Goal: Task Accomplishment & Management: Use online tool/utility

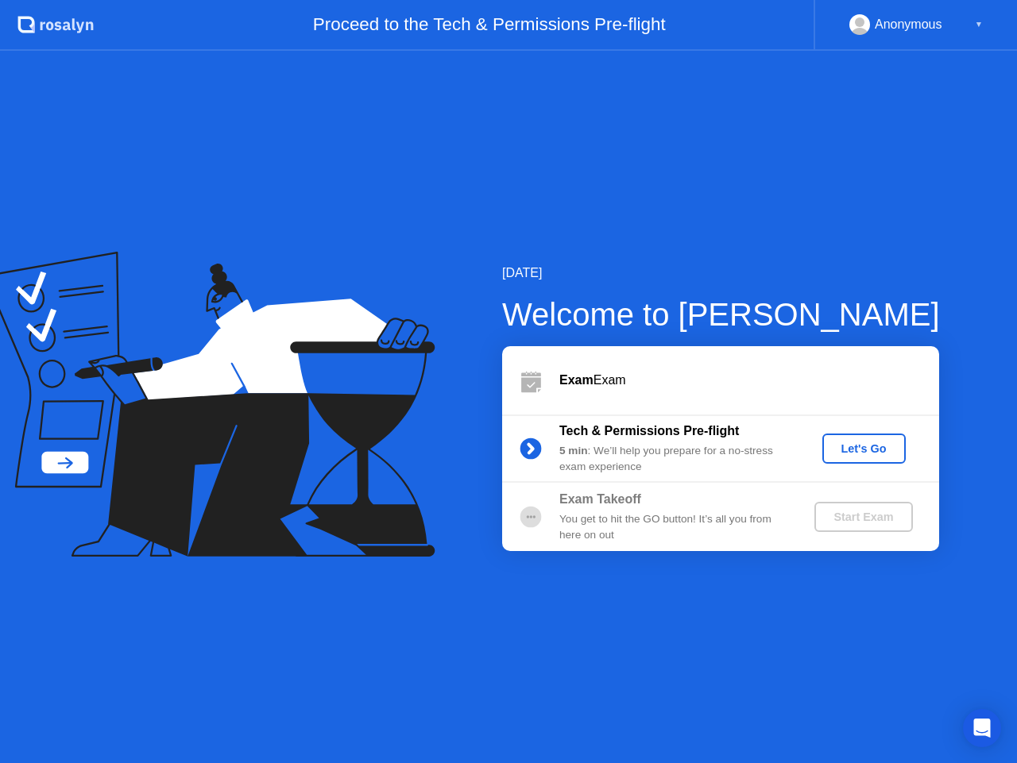
click at [855, 442] on div "Let's Go" at bounding box center [863, 448] width 71 height 13
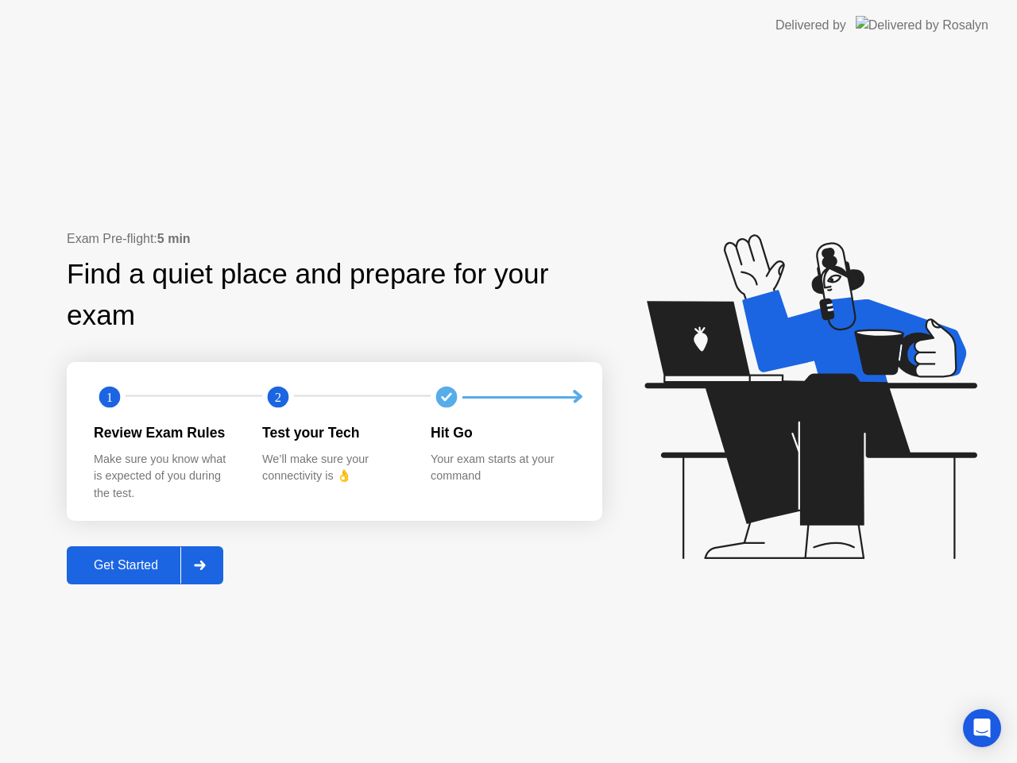
click at [100, 577] on button "Get Started" at bounding box center [145, 565] width 156 height 38
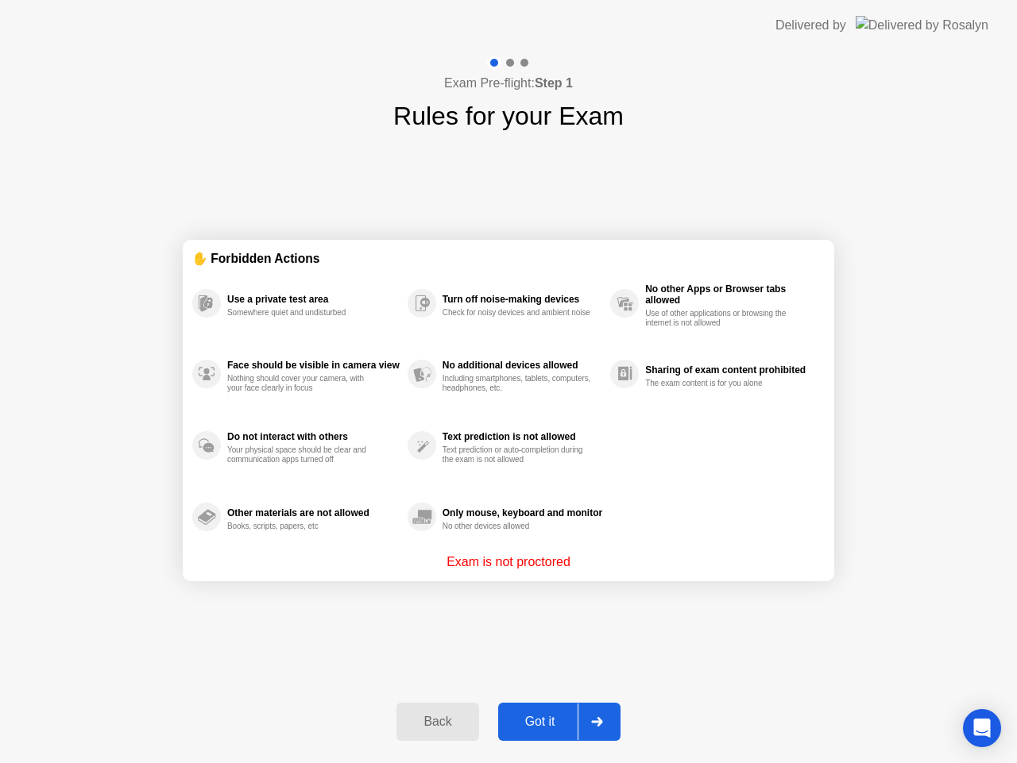
click at [542, 729] on div "Got it" at bounding box center [540, 722] width 75 height 14
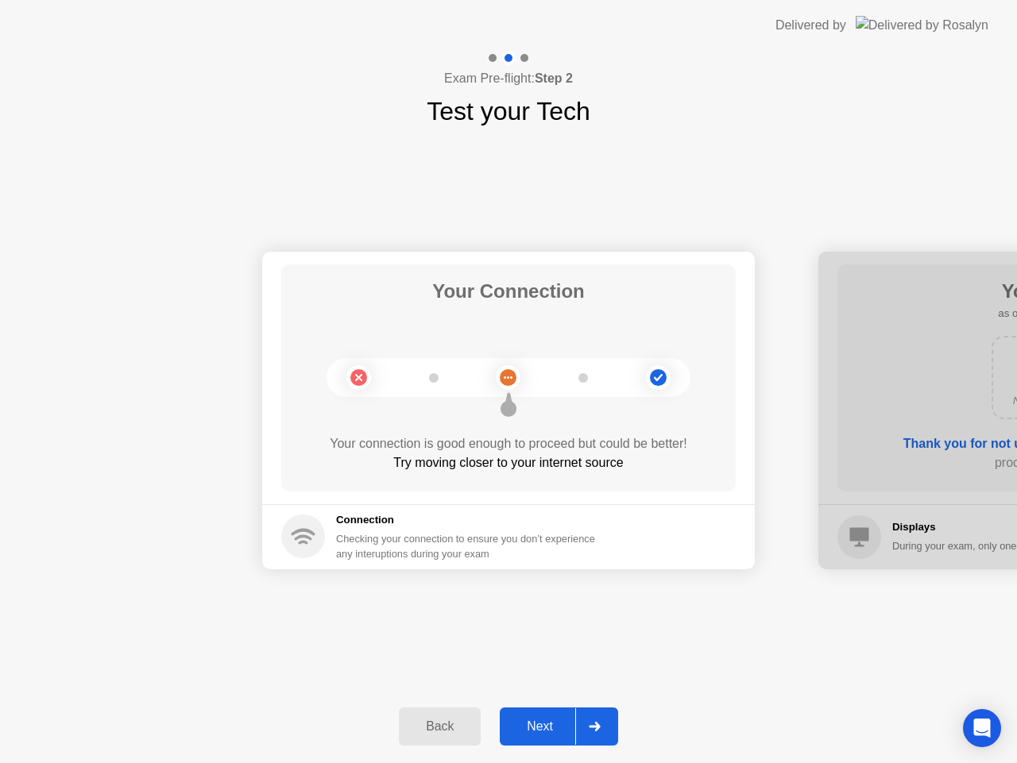
click at [512, 420] on div "Your Connection Your connection is good enough to proceed but could be better! …" at bounding box center [508, 377] width 454 height 227
click at [513, 384] on circle at bounding box center [508, 377] width 17 height 17
click at [654, 376] on circle at bounding box center [658, 377] width 17 height 17
click at [311, 525] on circle at bounding box center [303, 537] width 44 height 44
click at [552, 725] on div "Next" at bounding box center [539, 727] width 71 height 14
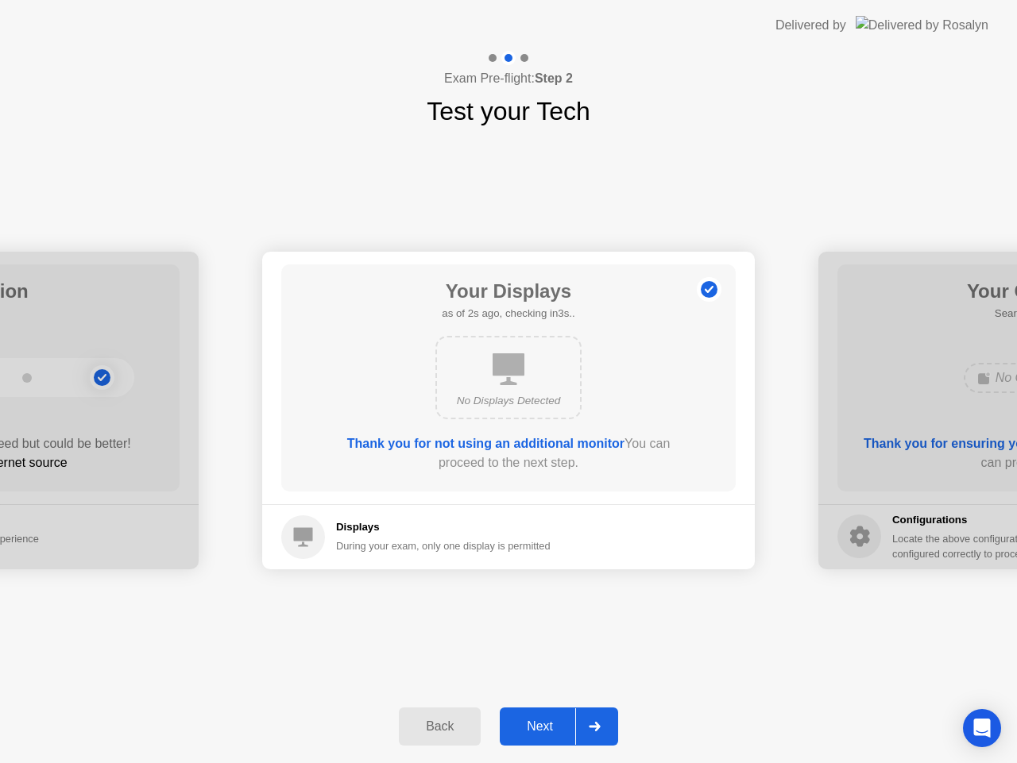
click at [552, 725] on div "Next" at bounding box center [539, 727] width 71 height 14
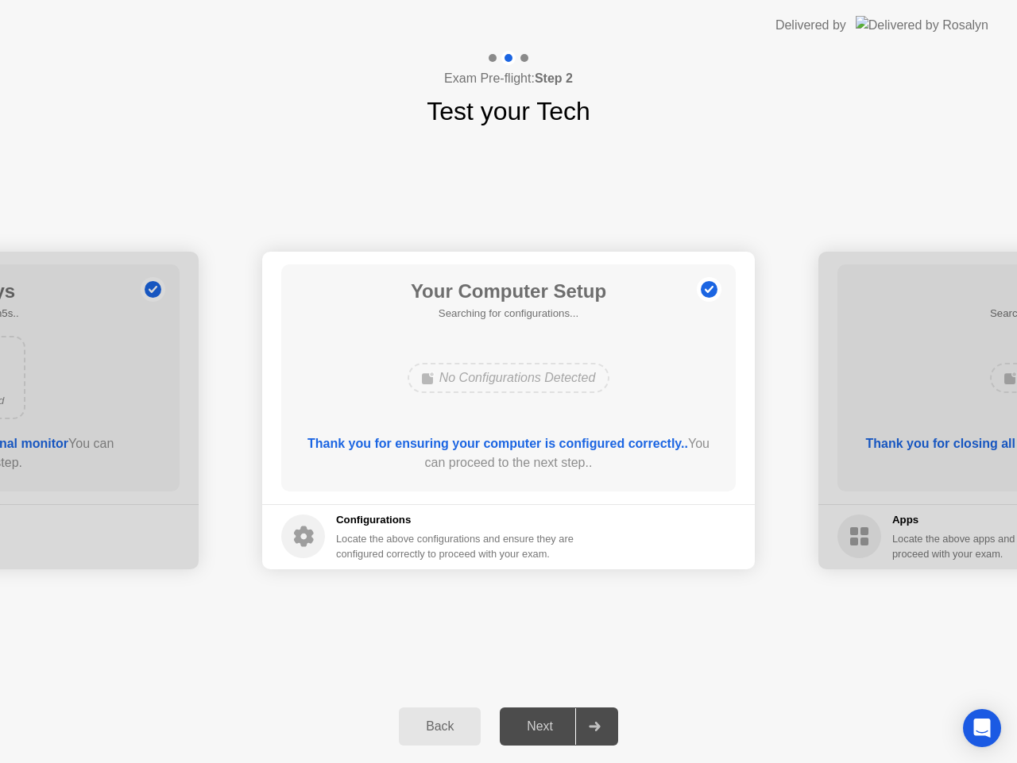
click at [552, 725] on div "Next" at bounding box center [539, 727] width 71 height 14
click at [593, 633] on div "Your Connection Your connection is good enough to proceed but could be better! …" at bounding box center [508, 410] width 1017 height 560
click at [430, 720] on div "Back" at bounding box center [439, 727] width 72 height 14
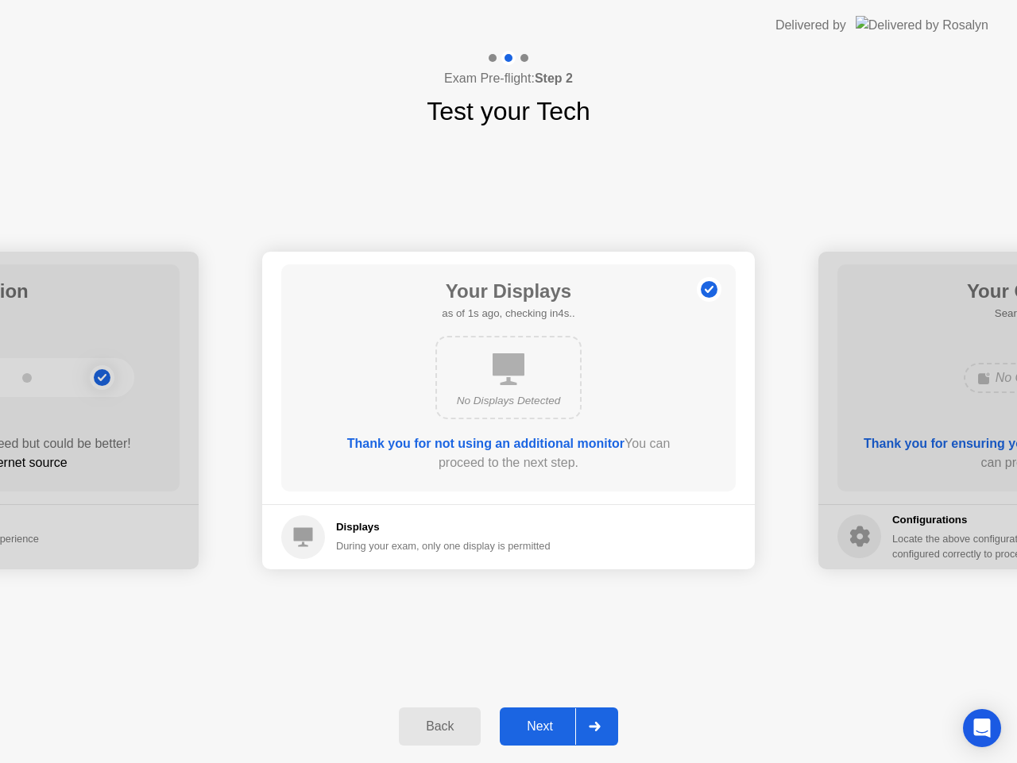
click at [545, 727] on div "Next" at bounding box center [539, 727] width 71 height 14
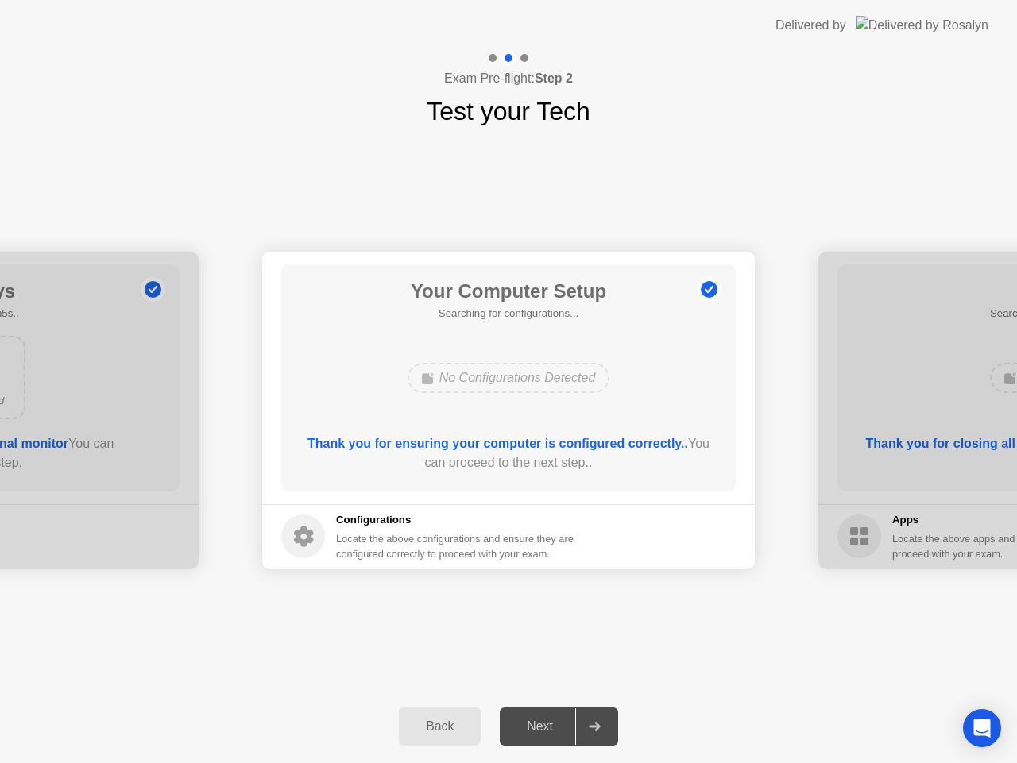
click at [643, 645] on div "Your Connection Your connection is good enough to proceed but could be better! …" at bounding box center [508, 410] width 1017 height 560
click at [391, 557] on div "Locate the above configurations and ensure they are configured correctly to pro…" at bounding box center [456, 546] width 241 height 30
click at [432, 535] on div "Locate the above configurations and ensure they are configured correctly to pro…" at bounding box center [456, 546] width 241 height 30
click at [596, 721] on div at bounding box center [594, 726] width 38 height 37
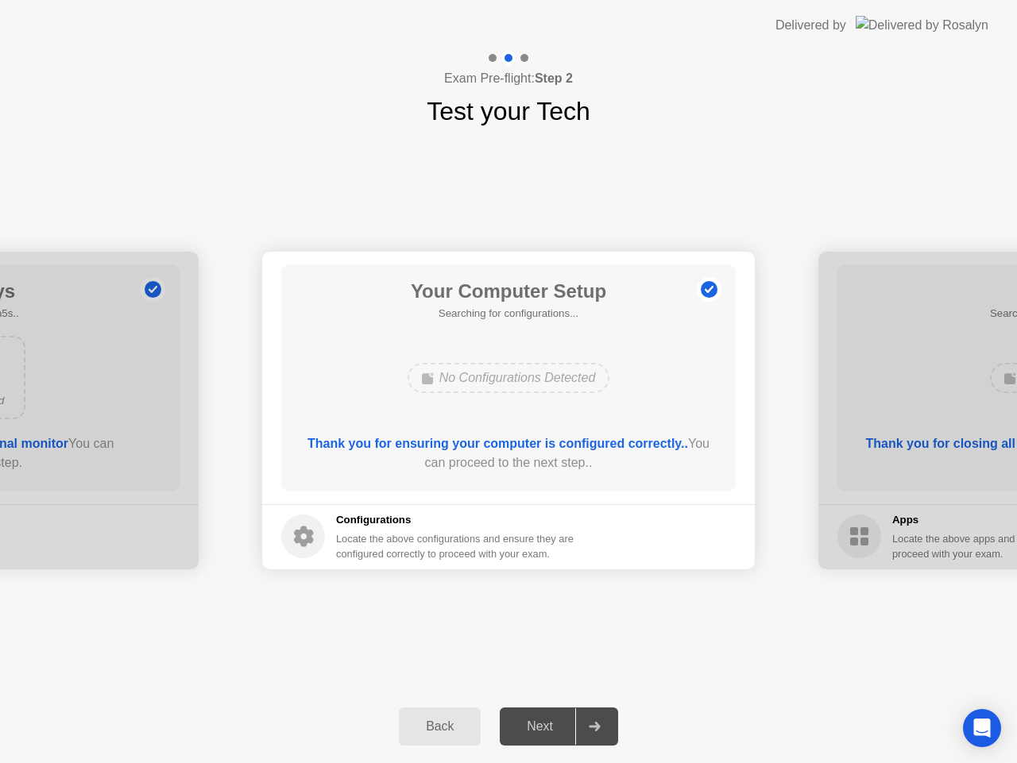
click at [596, 721] on div at bounding box center [594, 726] width 38 height 37
click at [691, 416] on div "Your Computer Setup Searching for configurations... No Configurations Detected …" at bounding box center [508, 377] width 454 height 227
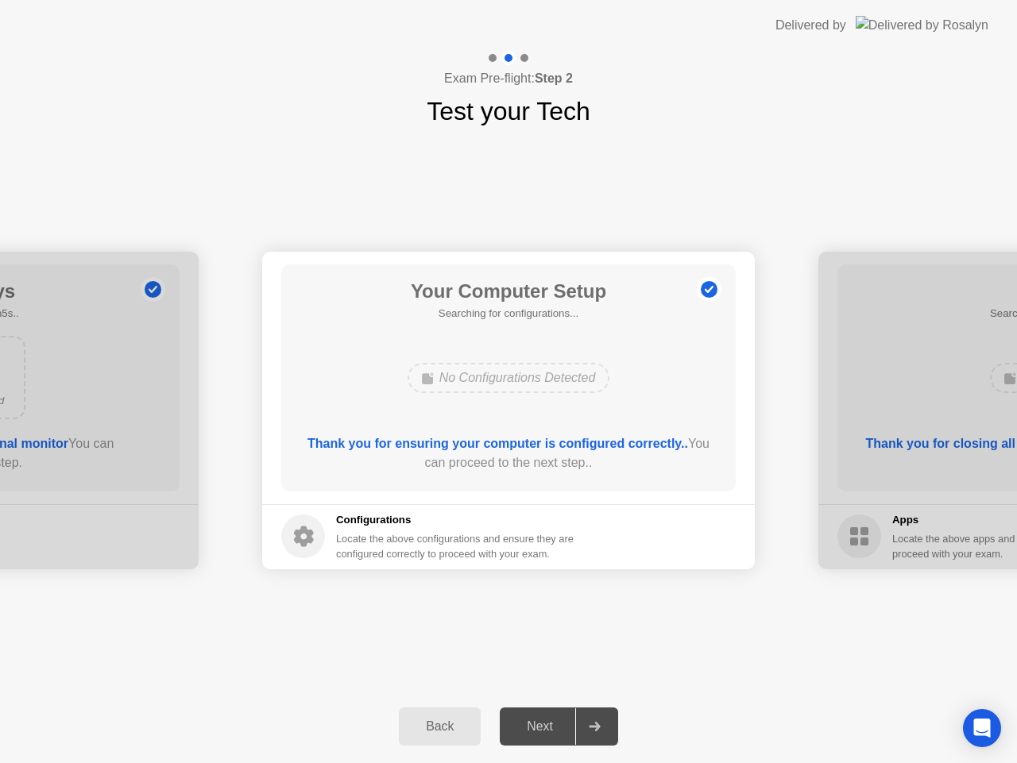
click at [417, 714] on button "Back" at bounding box center [440, 727] width 82 height 38
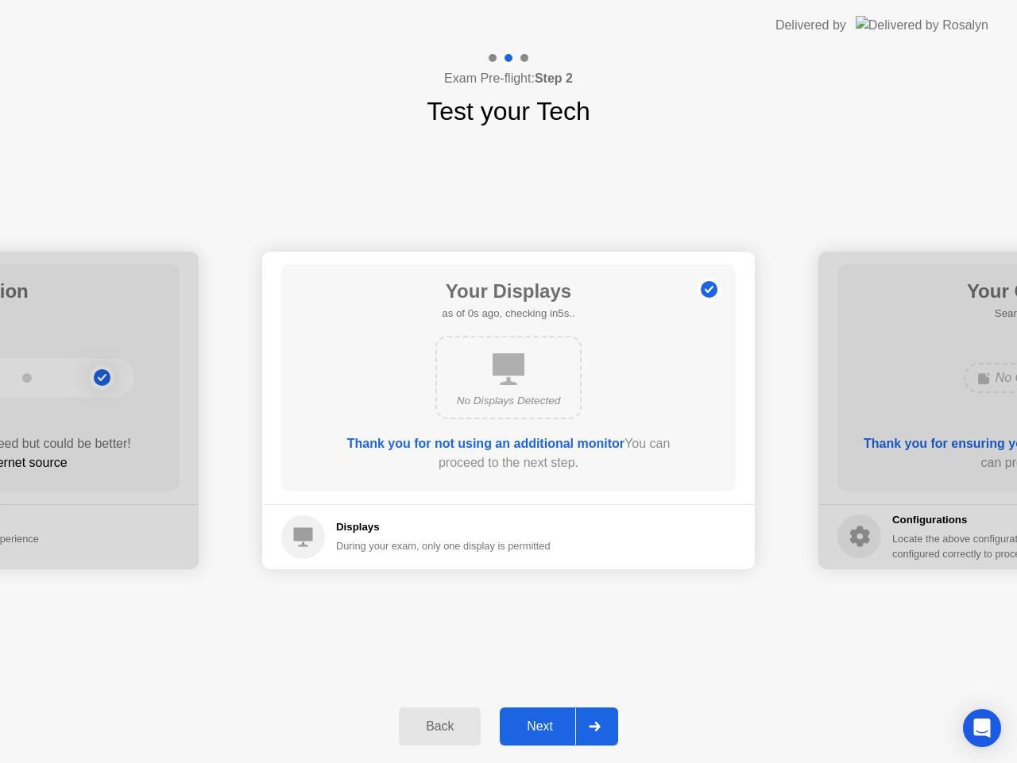
click at [417, 714] on button "Back" at bounding box center [440, 727] width 82 height 38
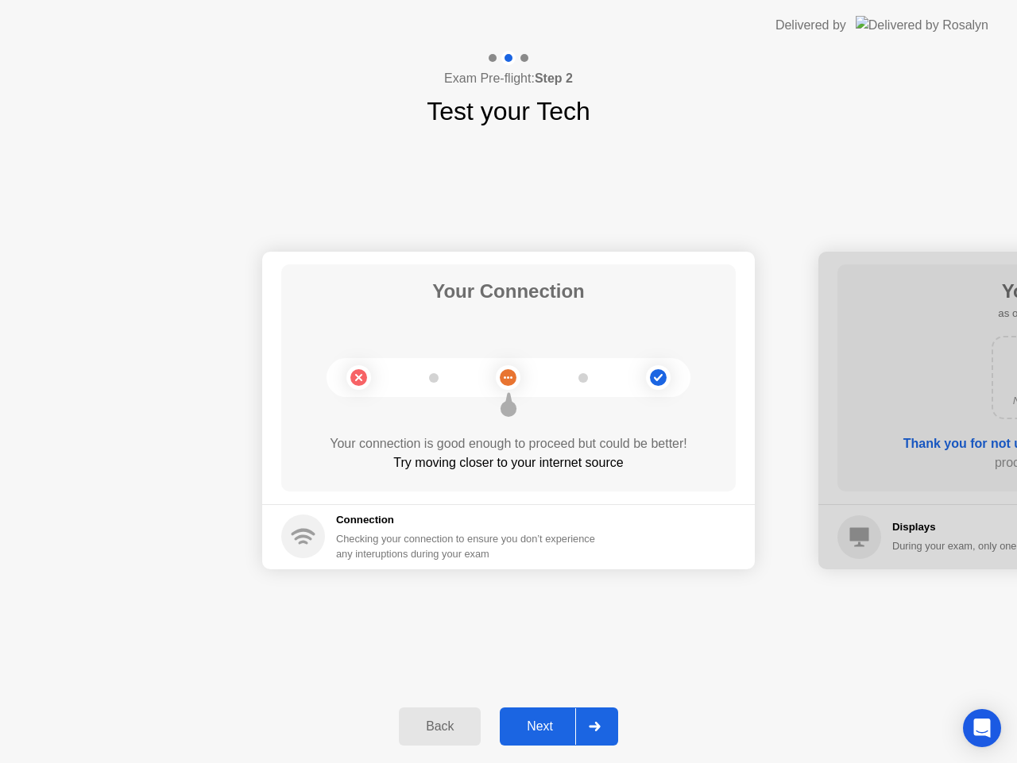
click at [417, 714] on button "Back" at bounding box center [440, 727] width 82 height 38
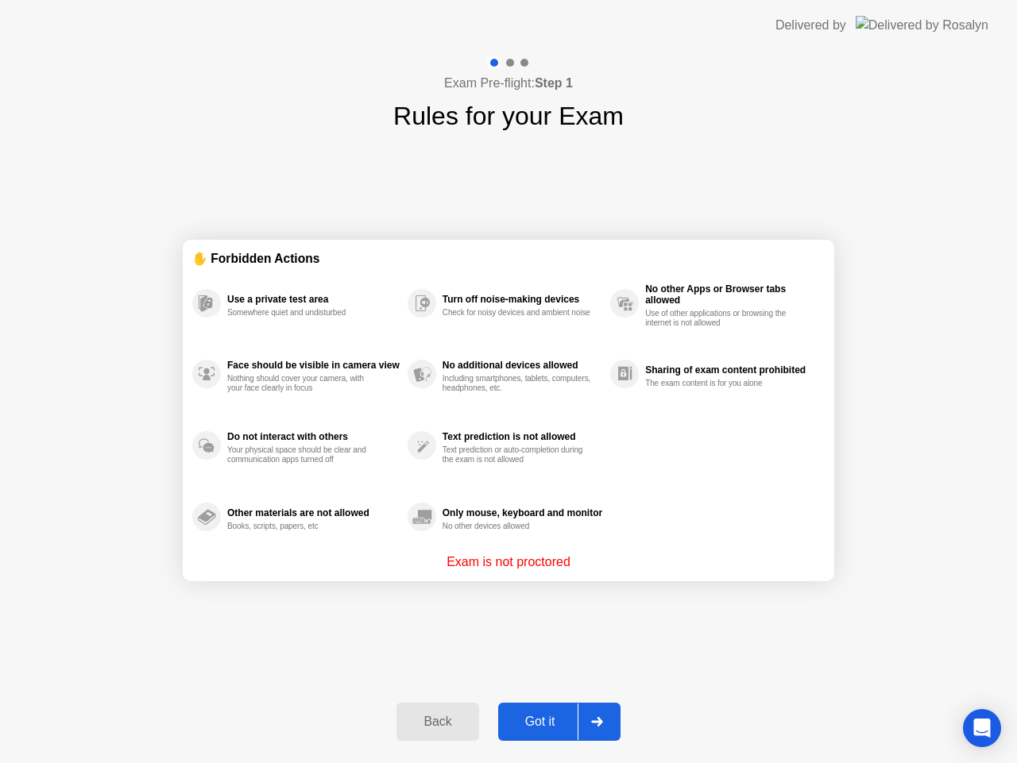
click at [550, 728] on div "Got it" at bounding box center [540, 722] width 75 height 14
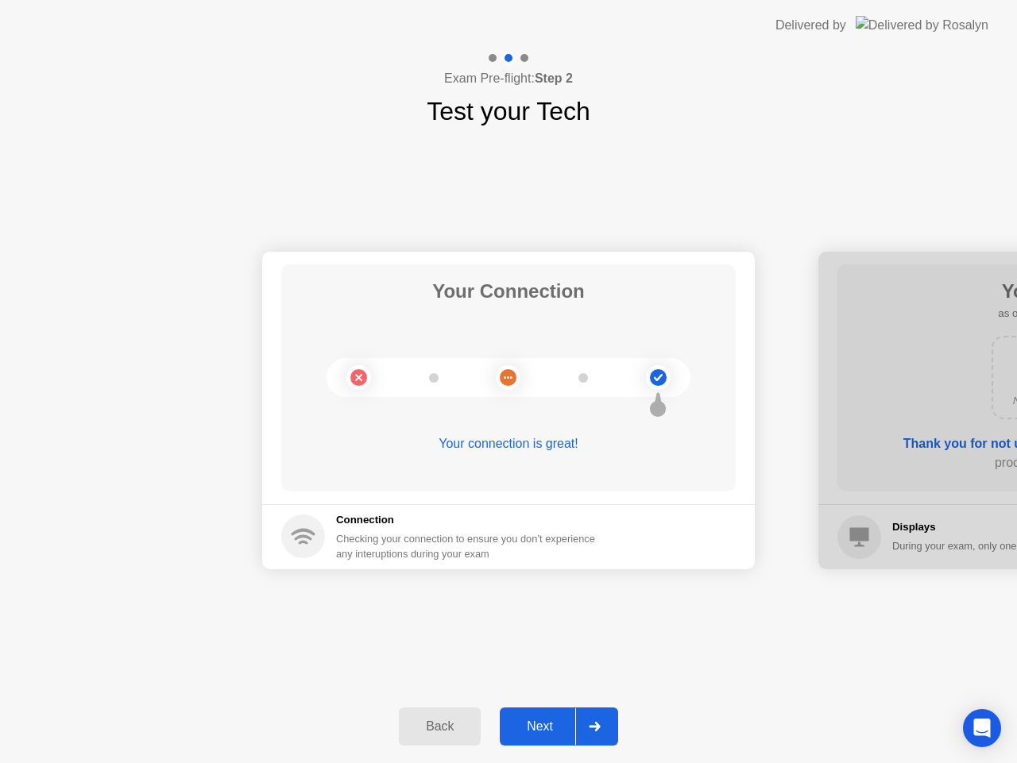
click at [590, 720] on div at bounding box center [594, 726] width 38 height 37
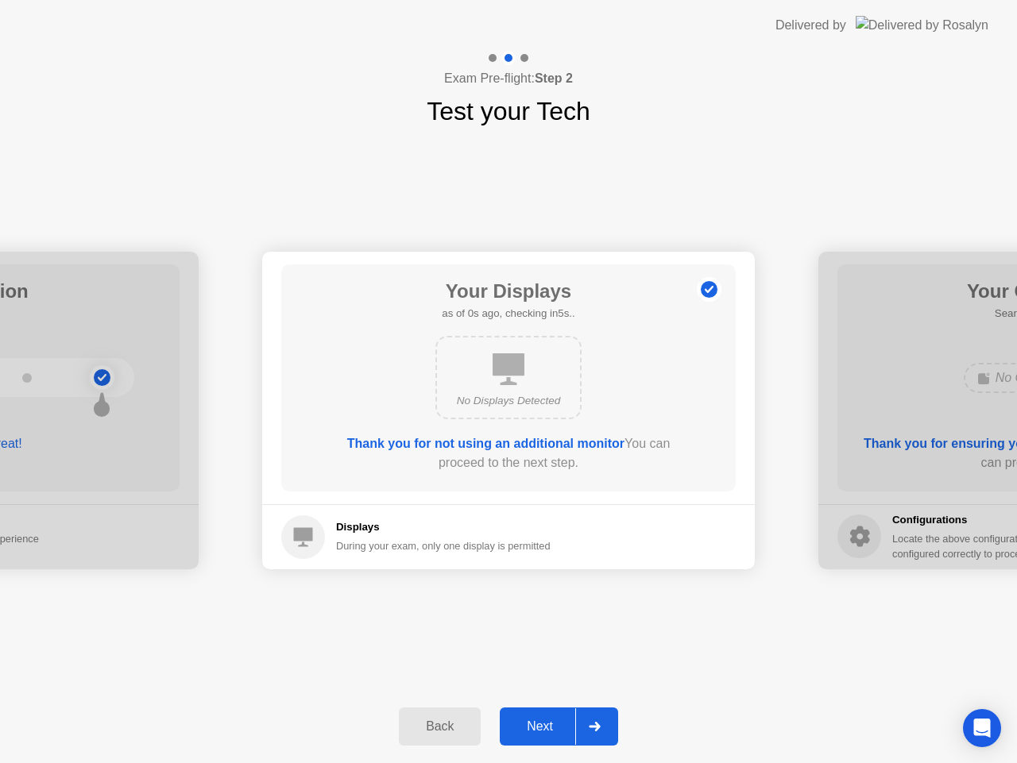
click at [590, 720] on div at bounding box center [594, 726] width 38 height 37
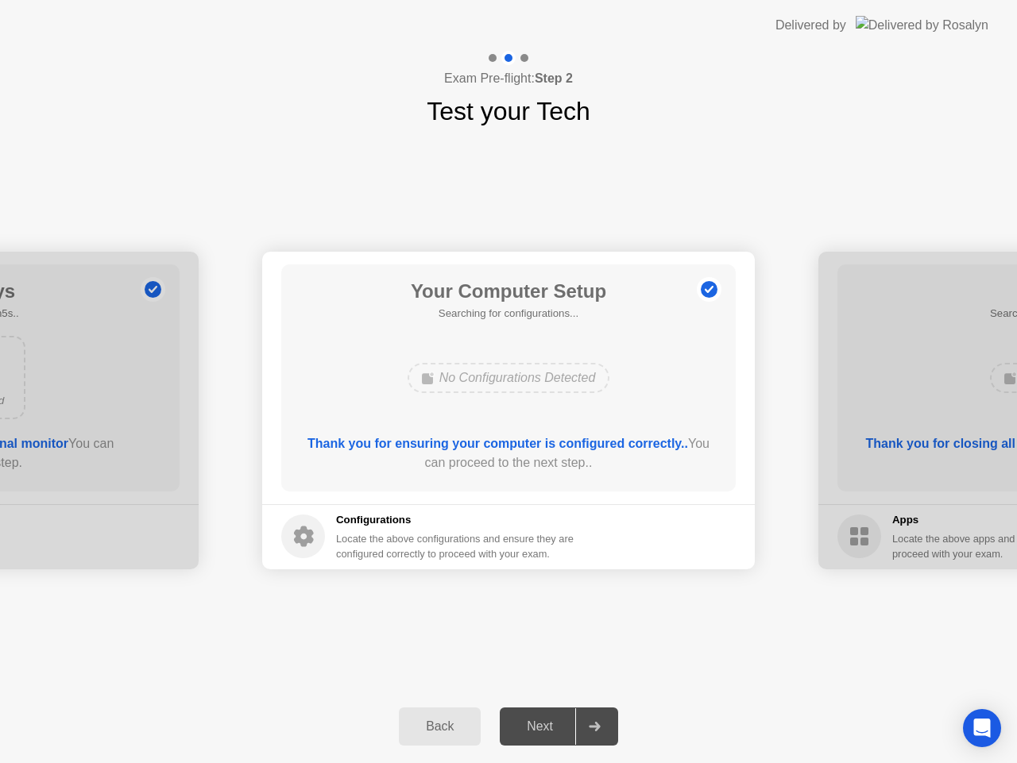
click at [590, 720] on div at bounding box center [594, 726] width 38 height 37
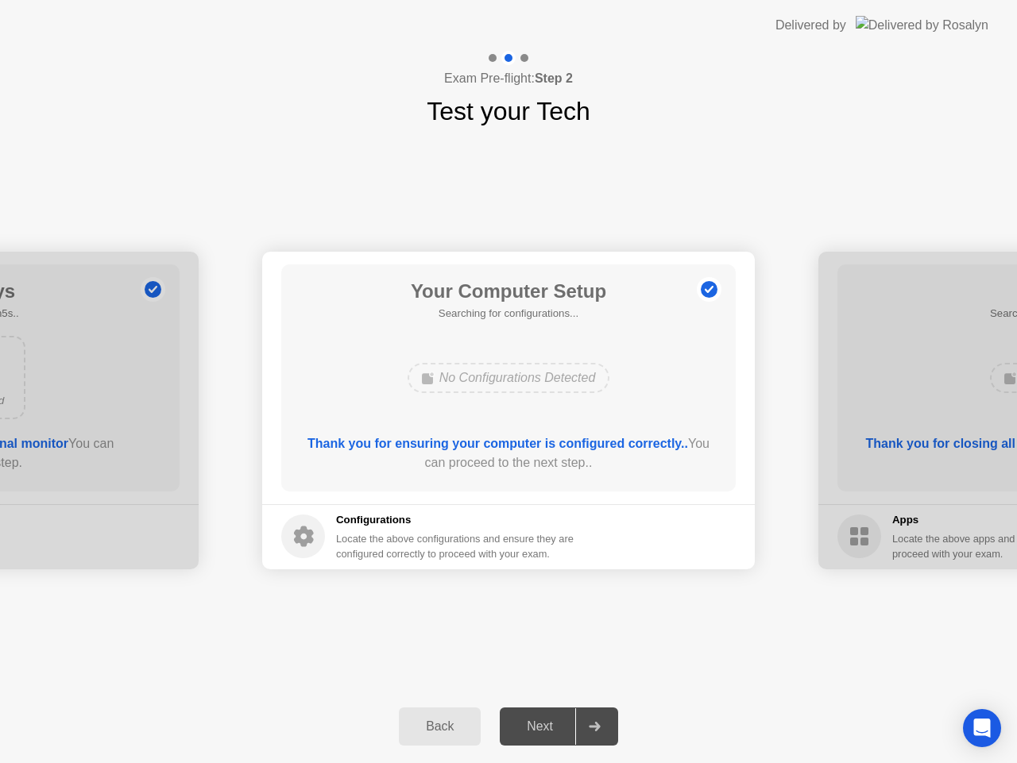
click at [590, 720] on div at bounding box center [594, 726] width 38 height 37
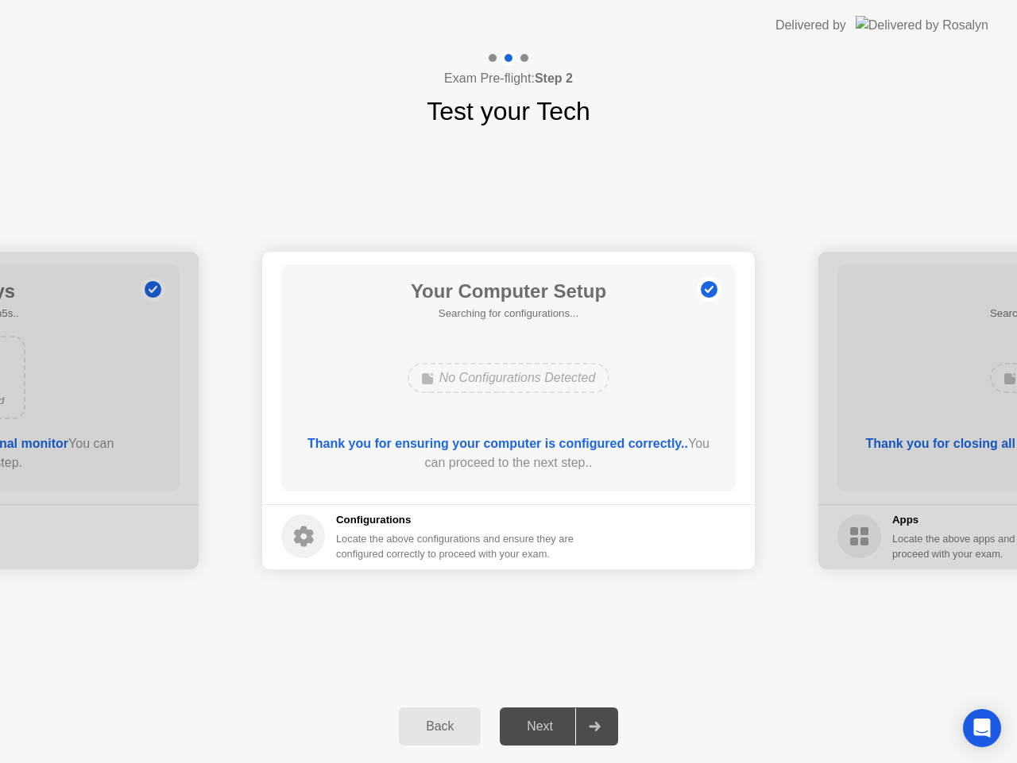
click at [590, 720] on div at bounding box center [594, 726] width 38 height 37
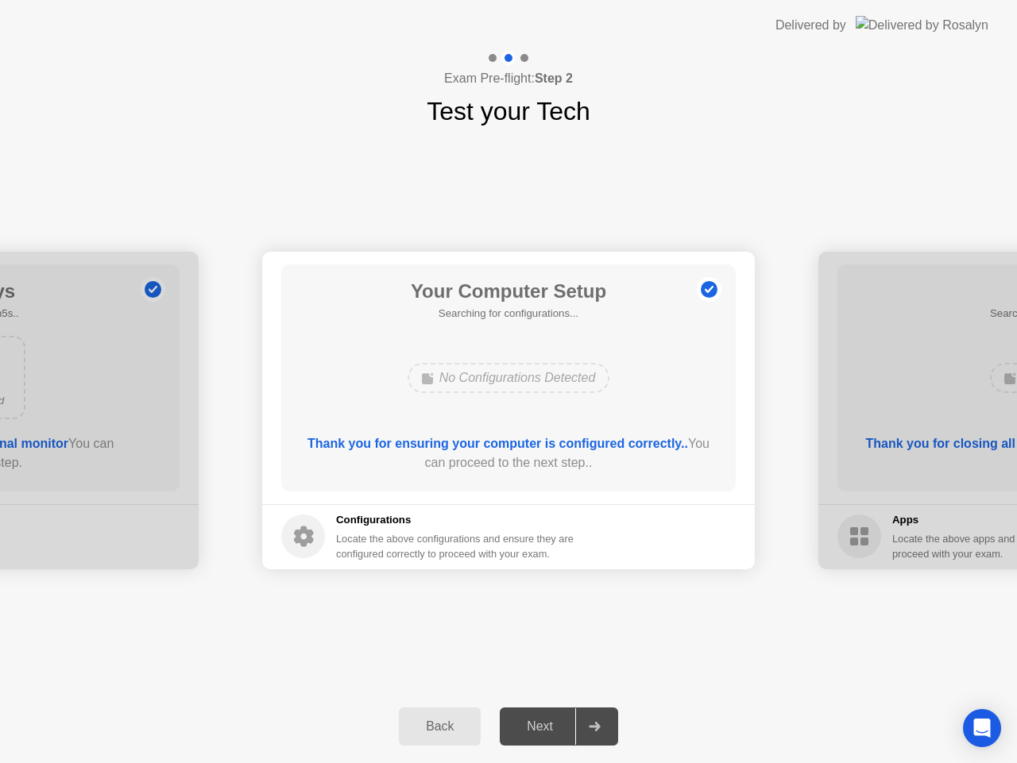
click at [590, 720] on div at bounding box center [594, 726] width 38 height 37
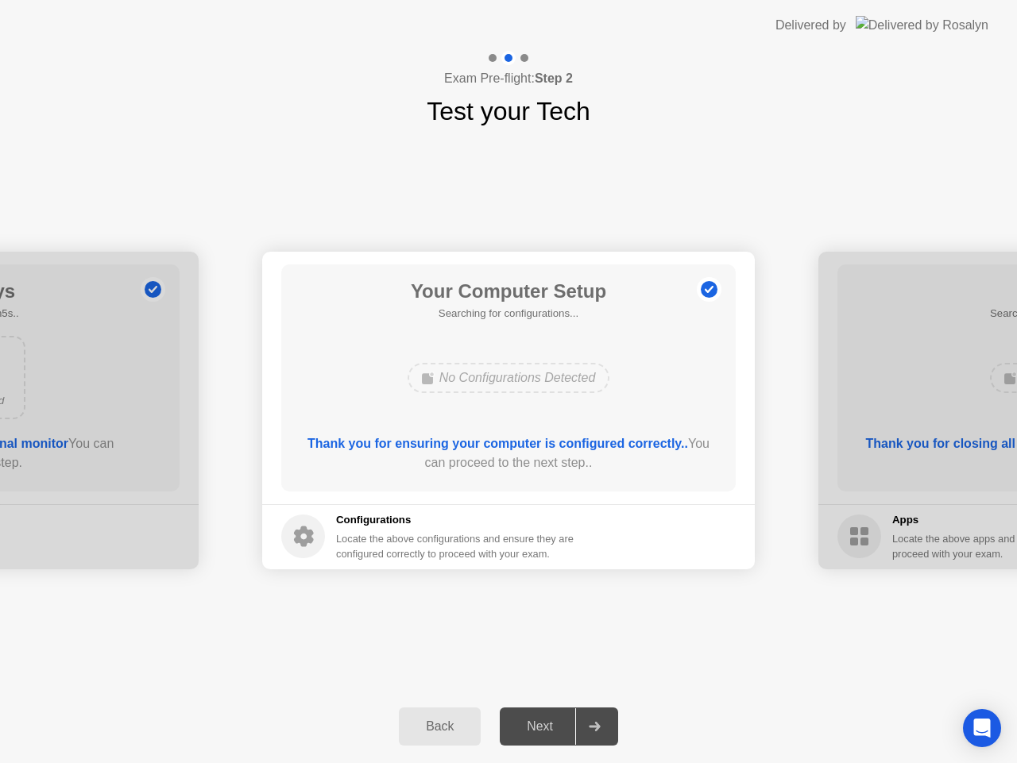
click at [590, 720] on div at bounding box center [594, 726] width 38 height 37
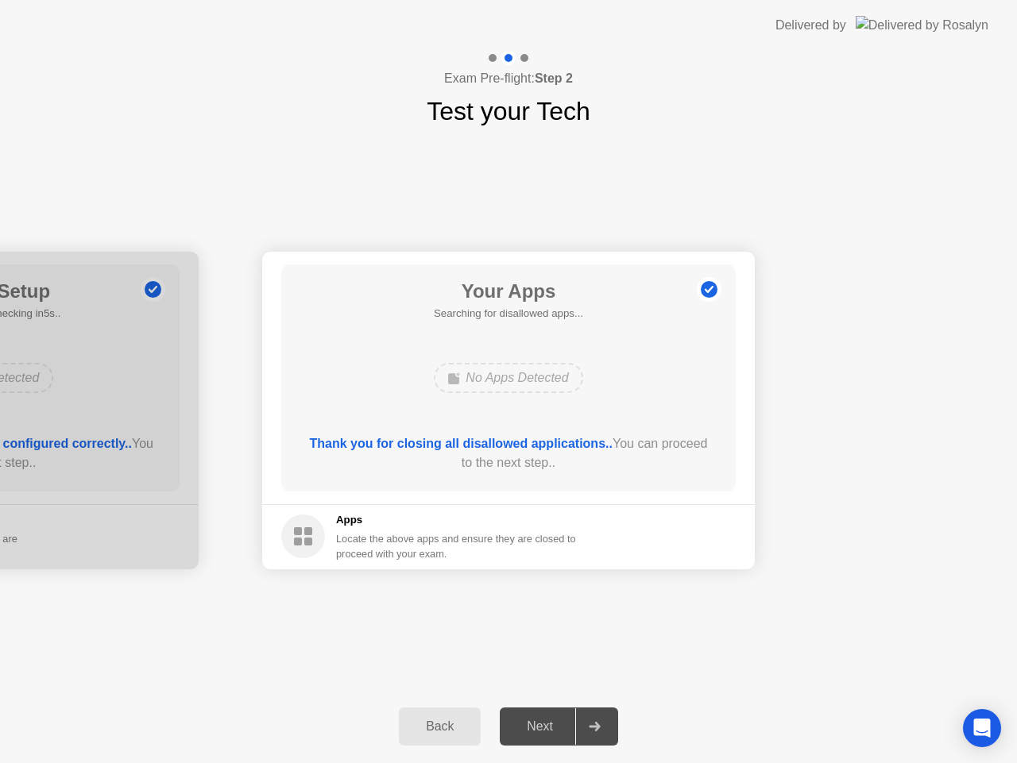
click at [590, 720] on div at bounding box center [594, 726] width 38 height 37
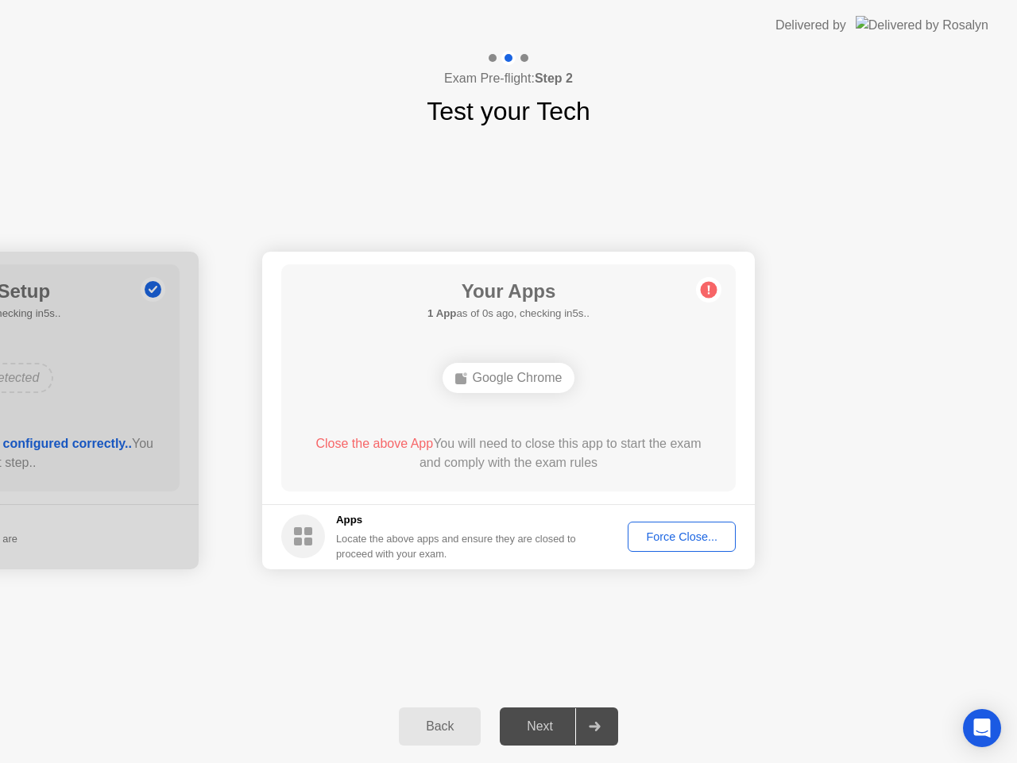
click at [372, 638] on div "Your Connection Your connection is great! Connection Checking your connection t…" at bounding box center [508, 410] width 1017 height 560
click at [691, 531] on div "Force Close..." at bounding box center [681, 537] width 97 height 13
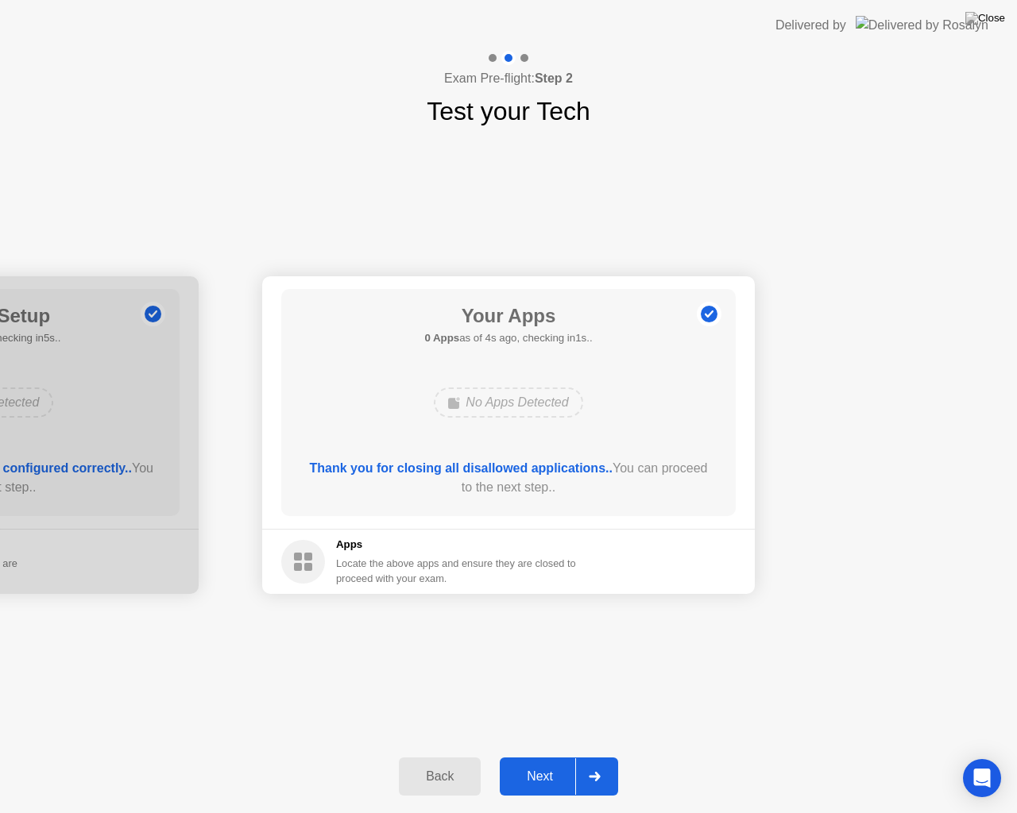
click at [641, 668] on div "Your Connection Your connection is great! Connection Checking your connection t…" at bounding box center [508, 435] width 1017 height 610
click at [604, 762] on div at bounding box center [594, 776] width 38 height 37
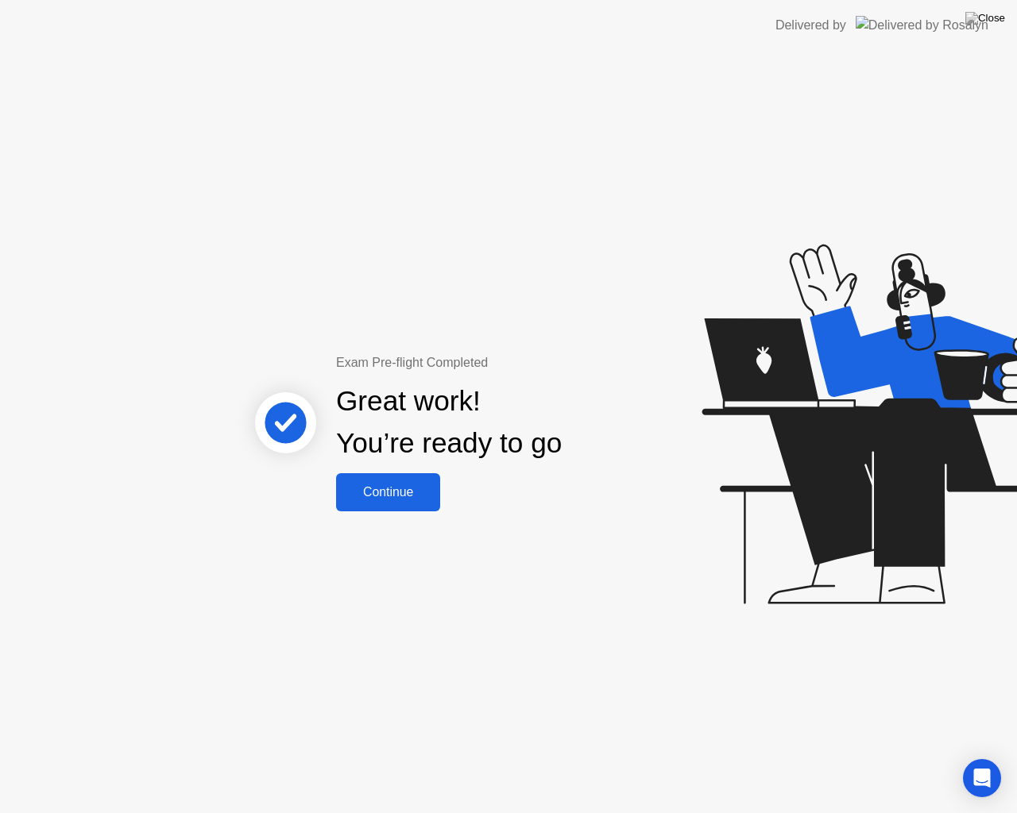
click at [415, 506] on button "Continue" at bounding box center [388, 492] width 104 height 38
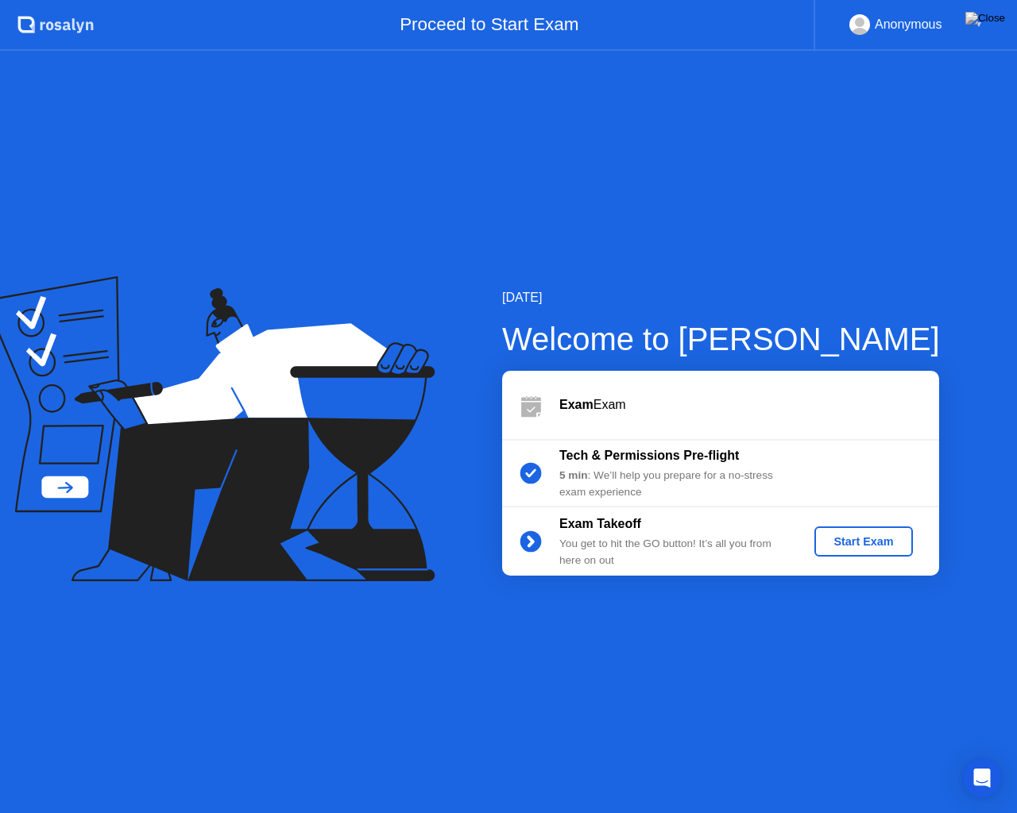
click at [845, 546] on div "Start Exam" at bounding box center [862, 541] width 85 height 13
